Goal: Understand site structure: Grasp the organization and layout of the website

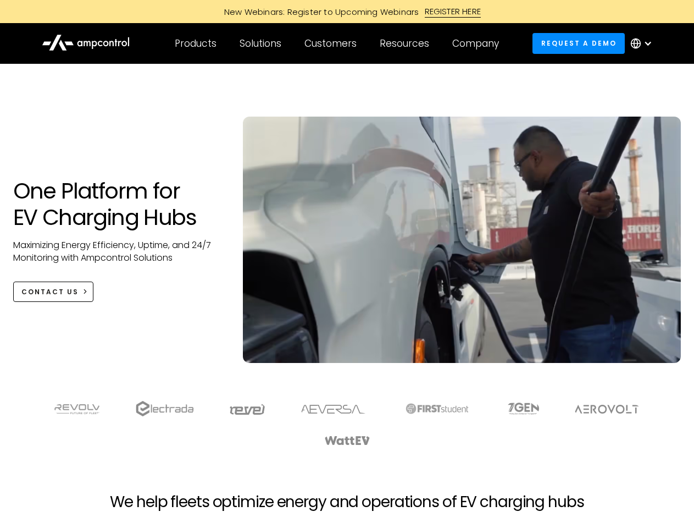
click at [338, 43] on div "Customers" at bounding box center [330, 43] width 52 height 12
click at [195, 43] on div "Products" at bounding box center [196, 43] width 42 height 12
click at [261, 43] on div "Solutions" at bounding box center [261, 43] width 42 height 12
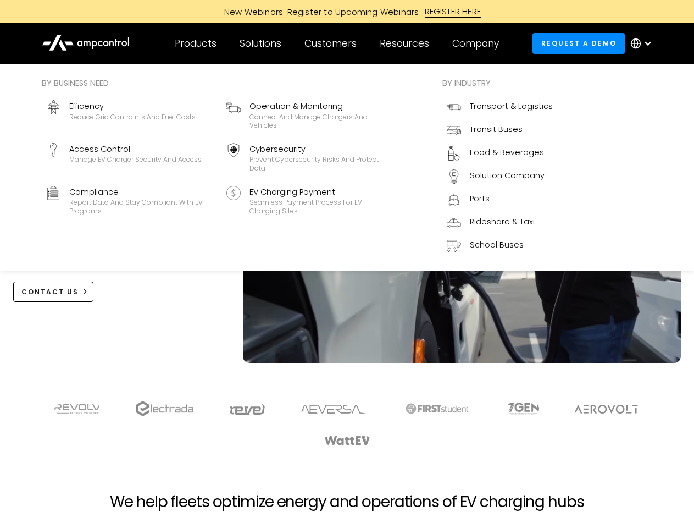
click at [333, 43] on div "Customers" at bounding box center [330, 43] width 52 height 12
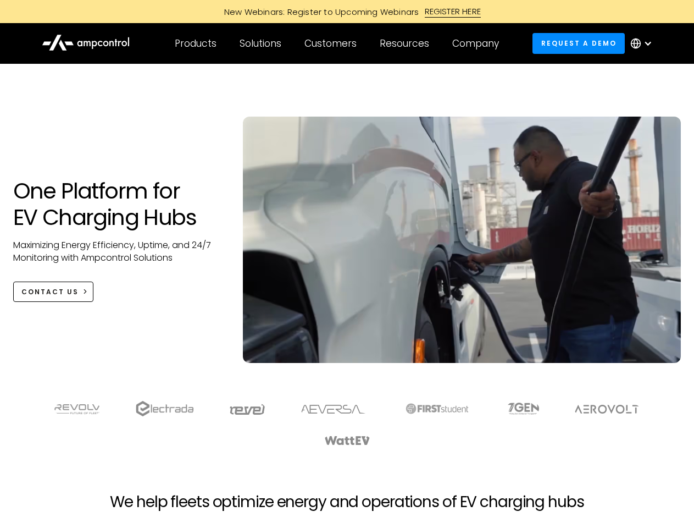
click at [407, 43] on div "Resources" at bounding box center [404, 43] width 49 height 12
click at [479, 43] on div "Company" at bounding box center [475, 43] width 47 height 12
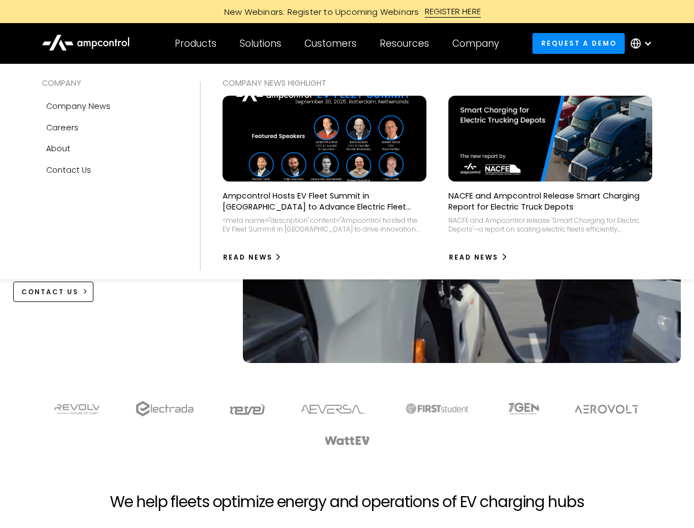
click at [644, 43] on div at bounding box center [648, 43] width 9 height 9
